Goal: Communication & Community: Answer question/provide support

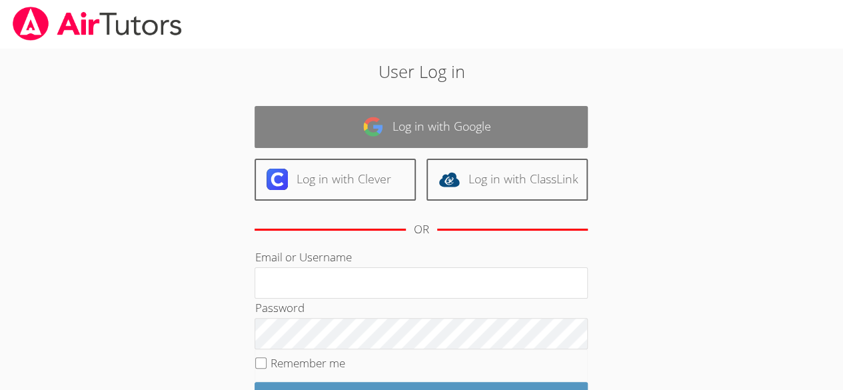
click at [376, 141] on link "Log in with Google" at bounding box center [420, 127] width 333 height 42
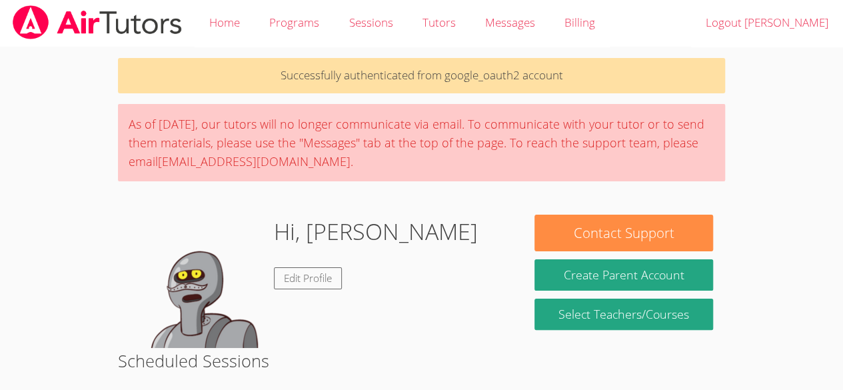
scroll to position [1, 0]
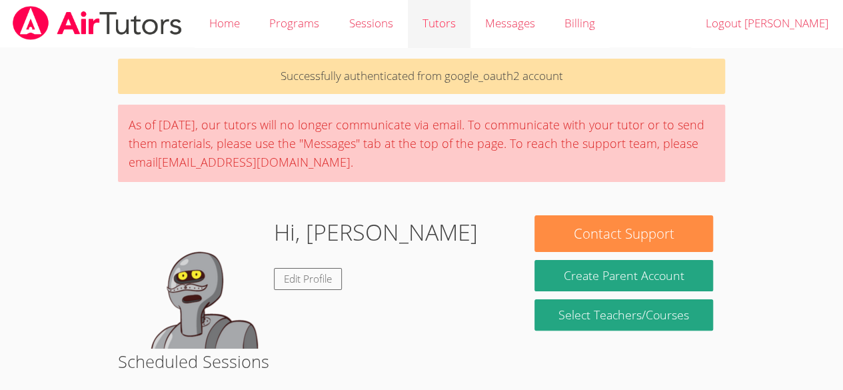
click at [428, 32] on link "Tutors" at bounding box center [439, 23] width 63 height 49
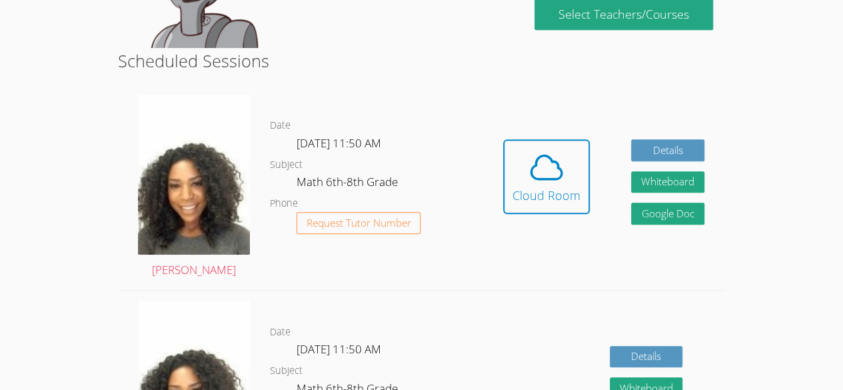
scroll to position [306, 0]
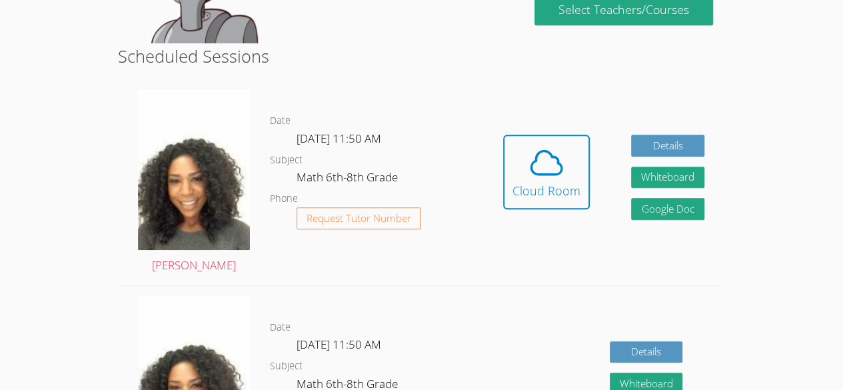
click at [490, 184] on div "Hidden Cloud Room Details Whiteboard Hidden Google Doc" at bounding box center [603, 182] width 242 height 206
click at [527, 184] on div "Cloud Room" at bounding box center [546, 190] width 68 height 19
click at [537, 166] on icon at bounding box center [545, 162] width 37 height 37
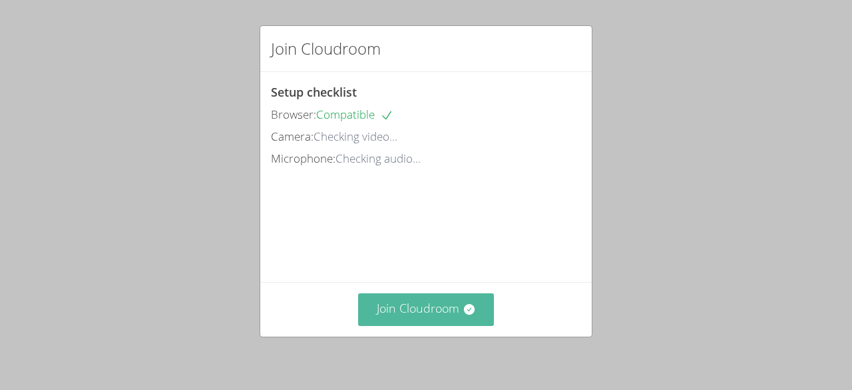
click at [423, 316] on button "Join Cloudroom" at bounding box center [426, 309] width 137 height 33
click at [469, 300] on button "Join Cloudroom" at bounding box center [426, 309] width 137 height 33
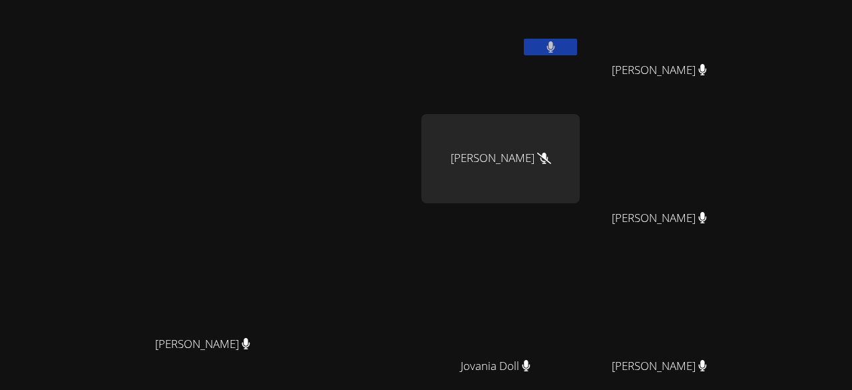
scroll to position [39, 0]
click at [526, 120] on div "Edendz Joseph" at bounding box center [501, 159] width 159 height 89
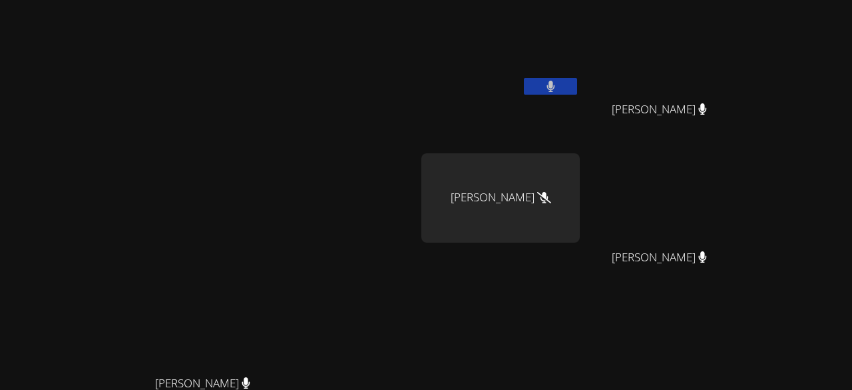
scroll to position [170, 0]
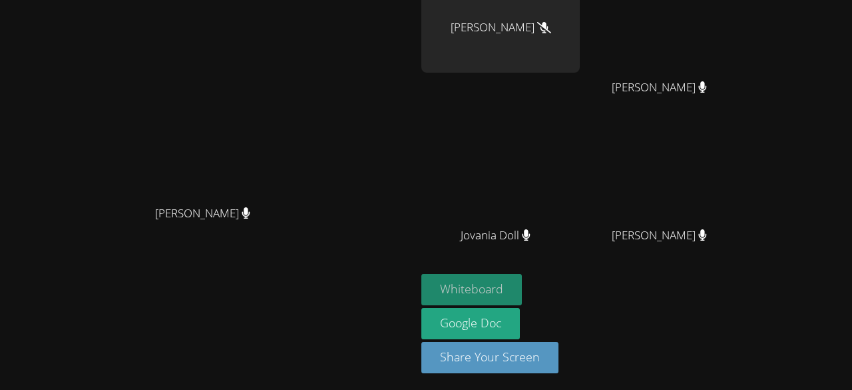
click at [522, 280] on button "Whiteboard" at bounding box center [472, 289] width 101 height 31
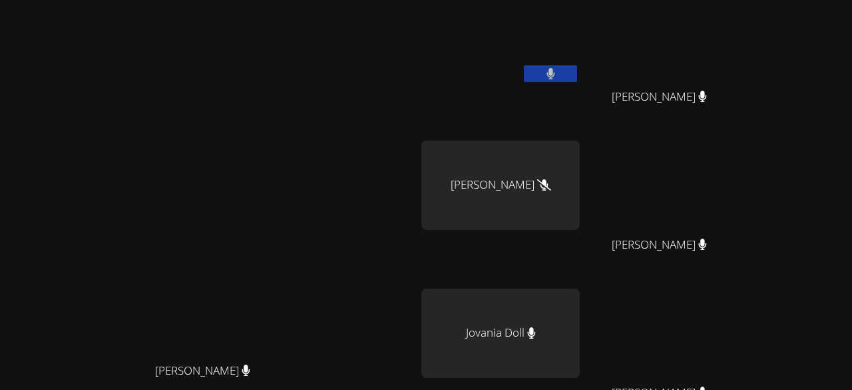
scroll to position [12, 0]
